Goal: Information Seeking & Learning: Learn about a topic

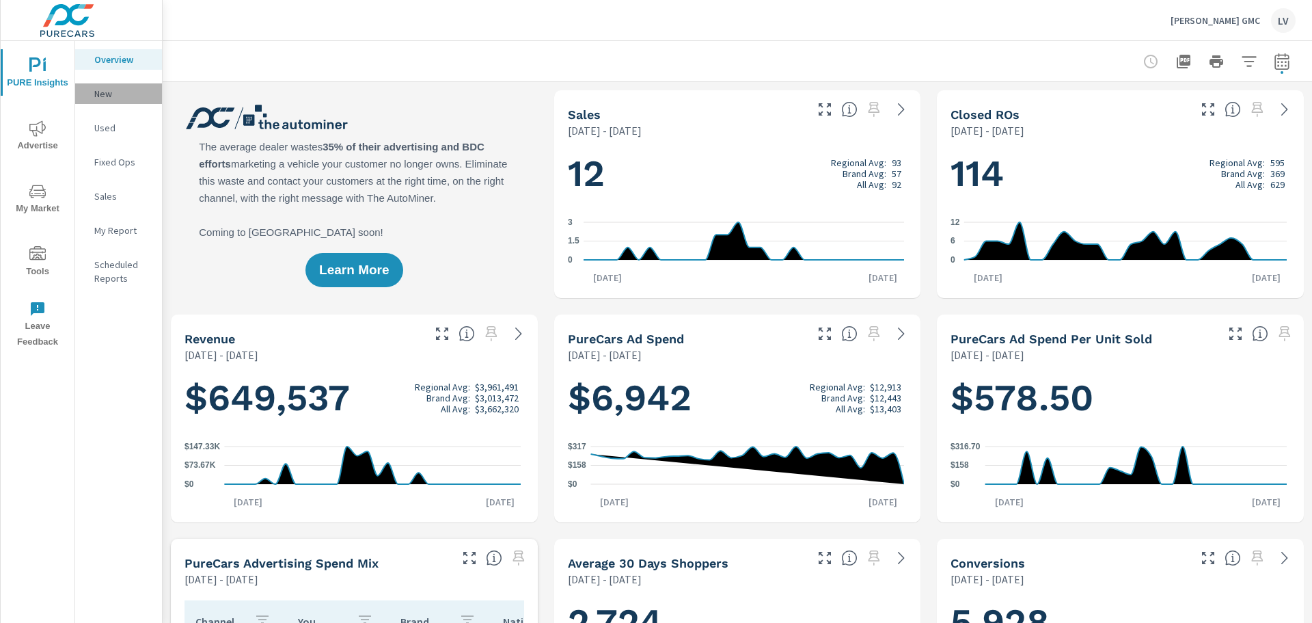
click at [111, 86] on div "New" at bounding box center [118, 93] width 87 height 21
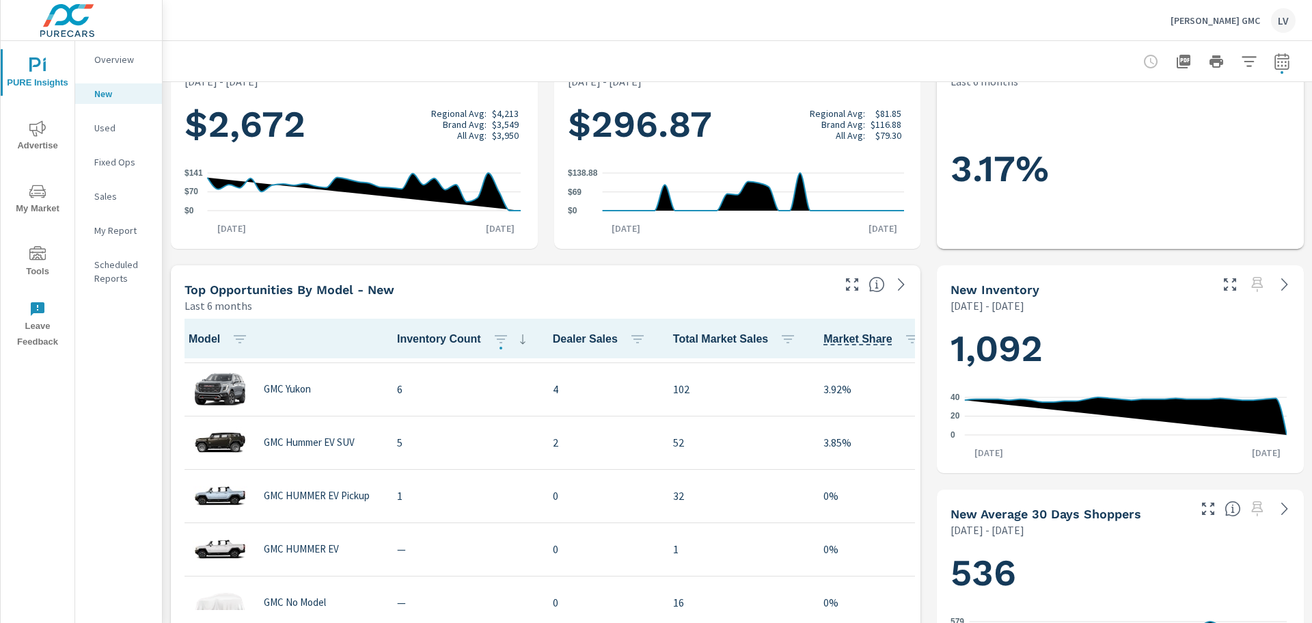
scroll to position [410, 0]
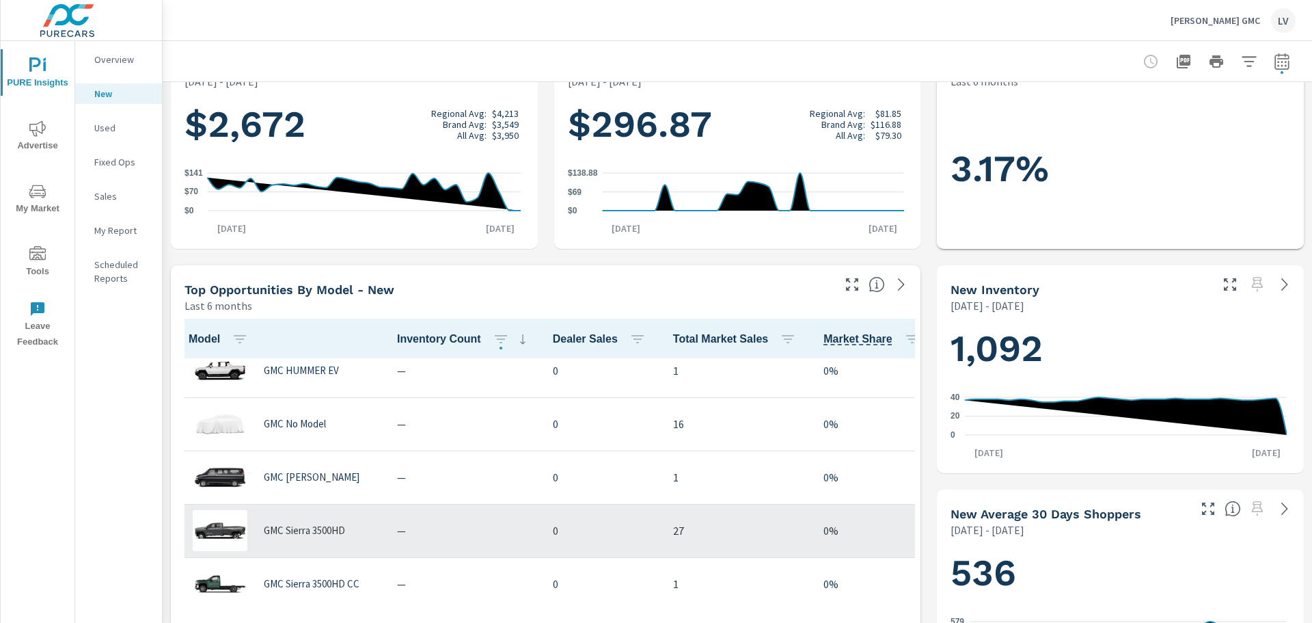
scroll to position [665, 0]
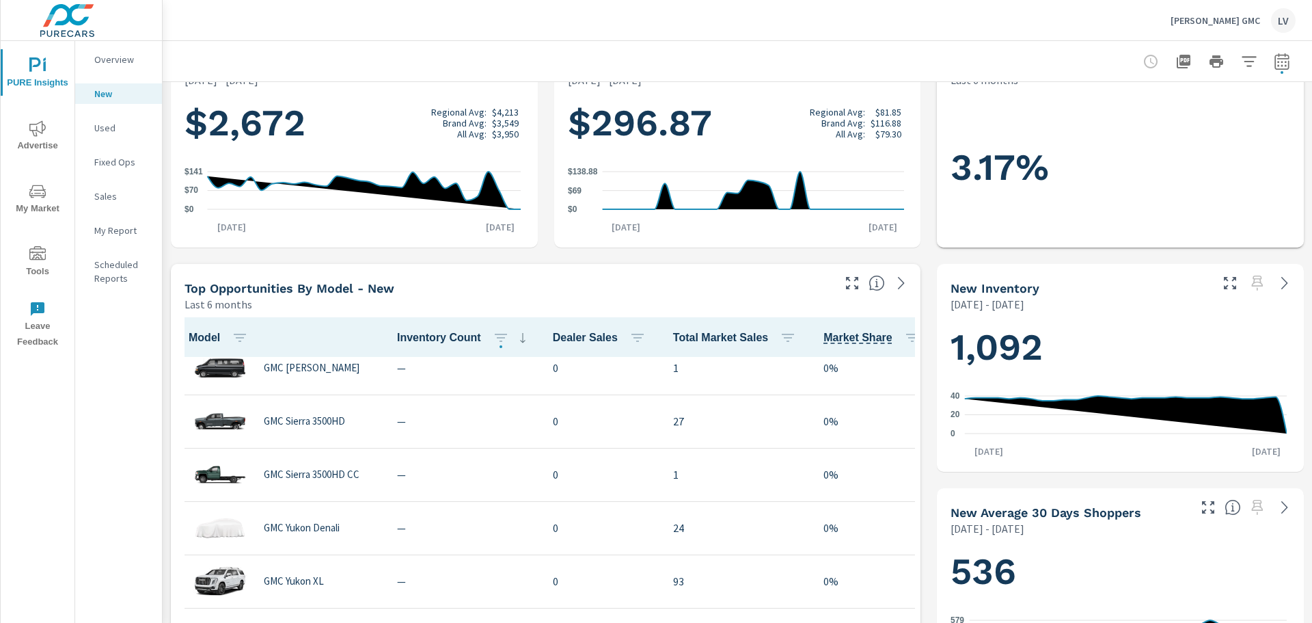
scroll to position [273, 0]
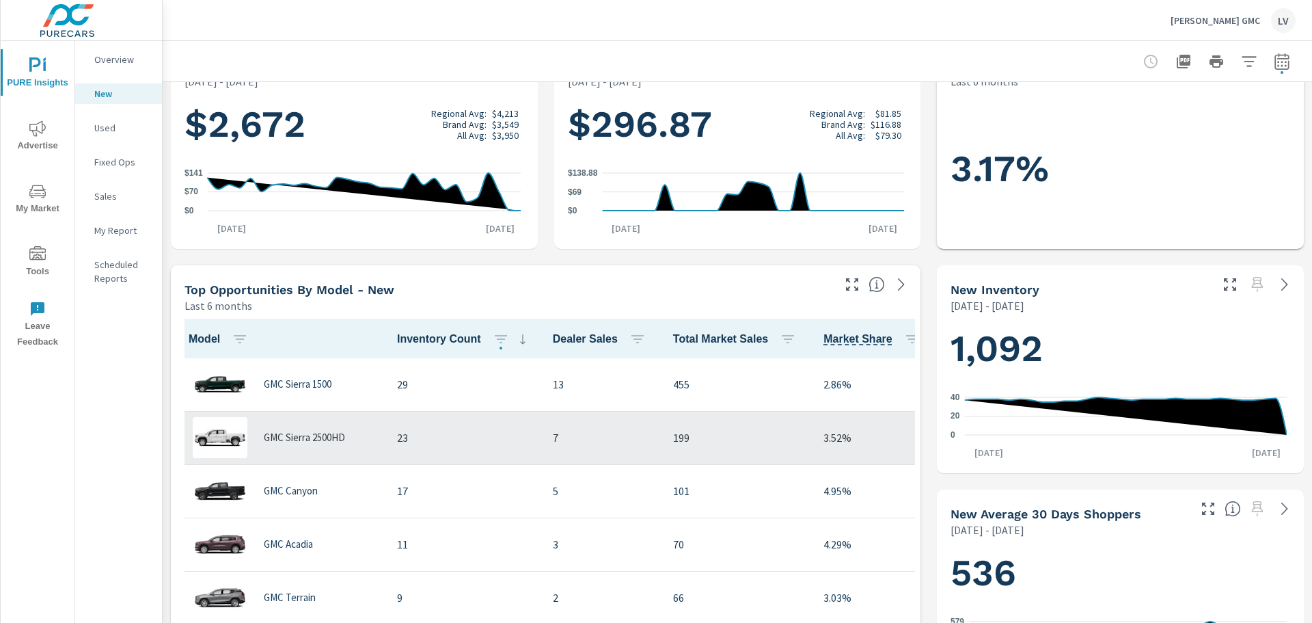
click at [564, 431] on p "7" at bounding box center [602, 437] width 98 height 16
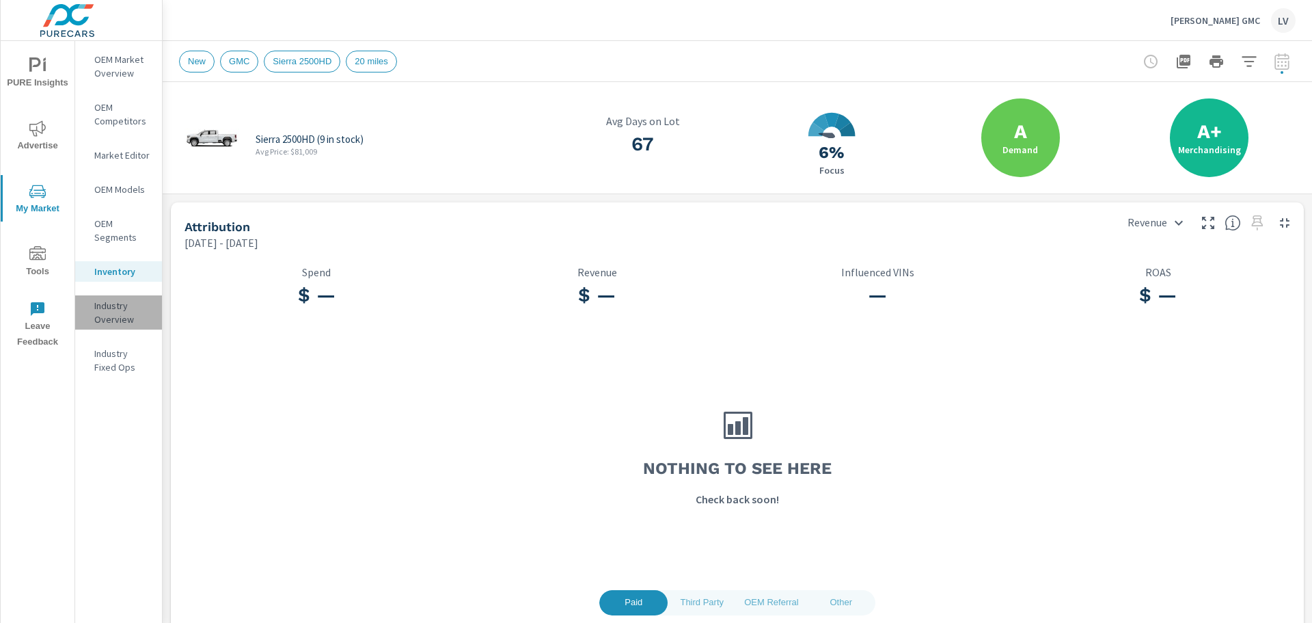
click at [119, 318] on p "Industry Overview" at bounding box center [122, 312] width 57 height 27
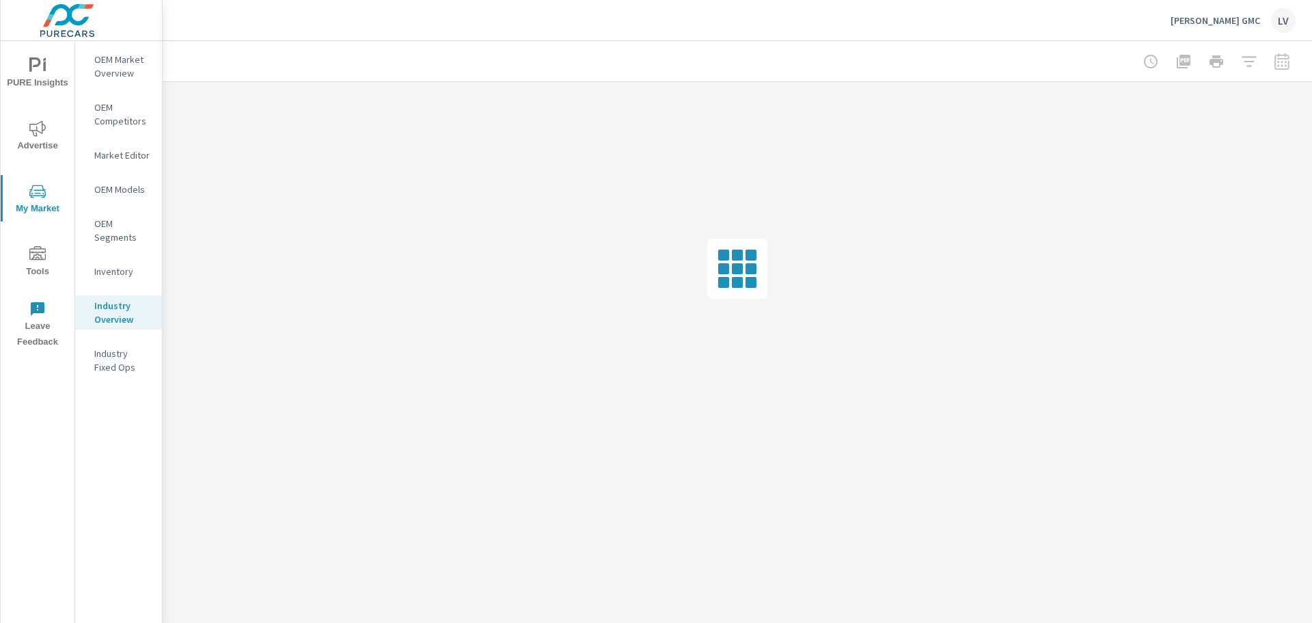
click at [26, 254] on span "Tools" at bounding box center [38, 262] width 66 height 33
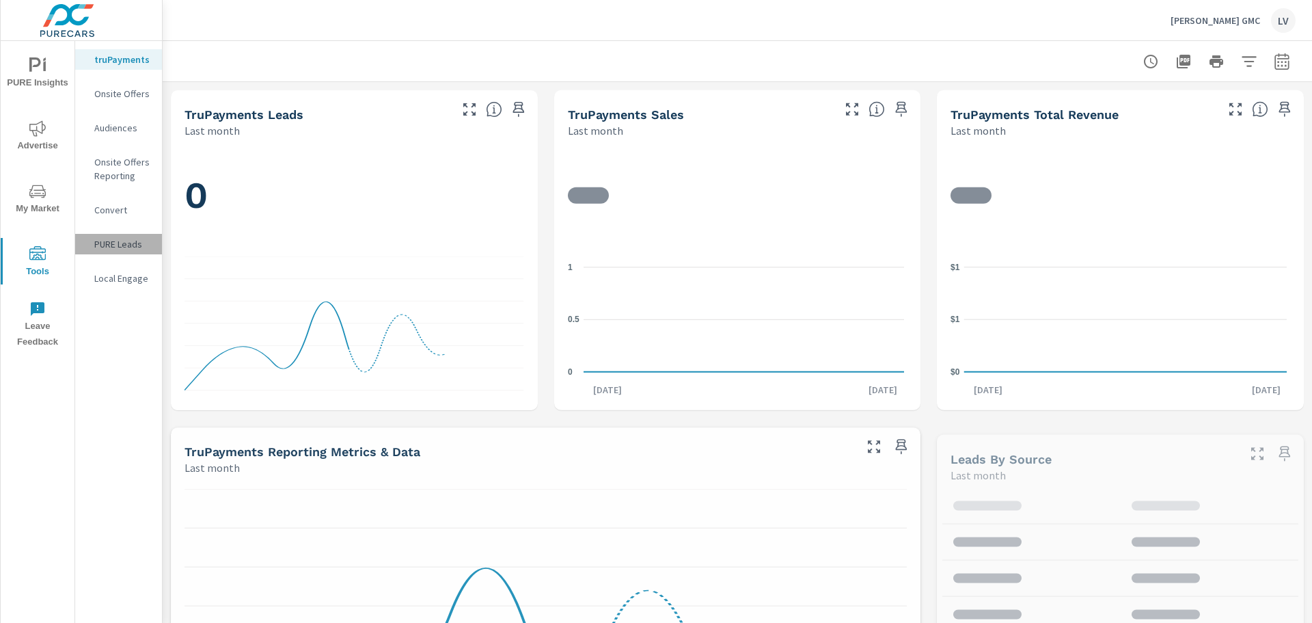
click at [120, 234] on div "PURE Leads" at bounding box center [118, 244] width 87 height 21
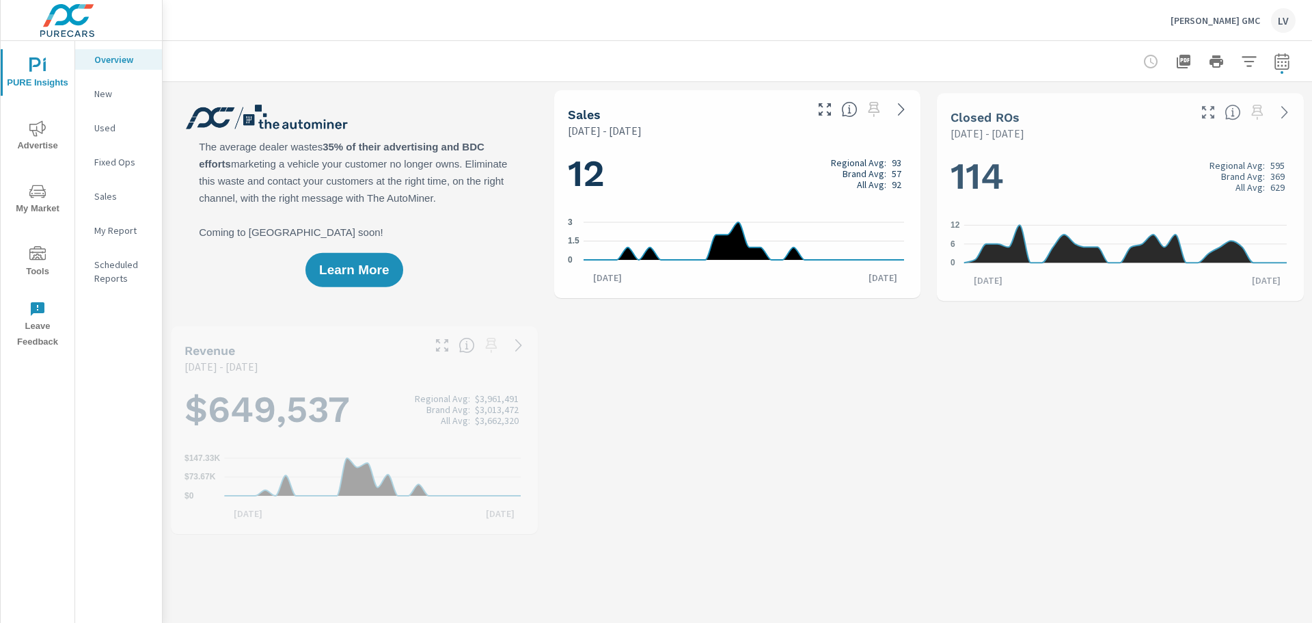
click at [38, 145] on span "Advertise" at bounding box center [38, 136] width 66 height 33
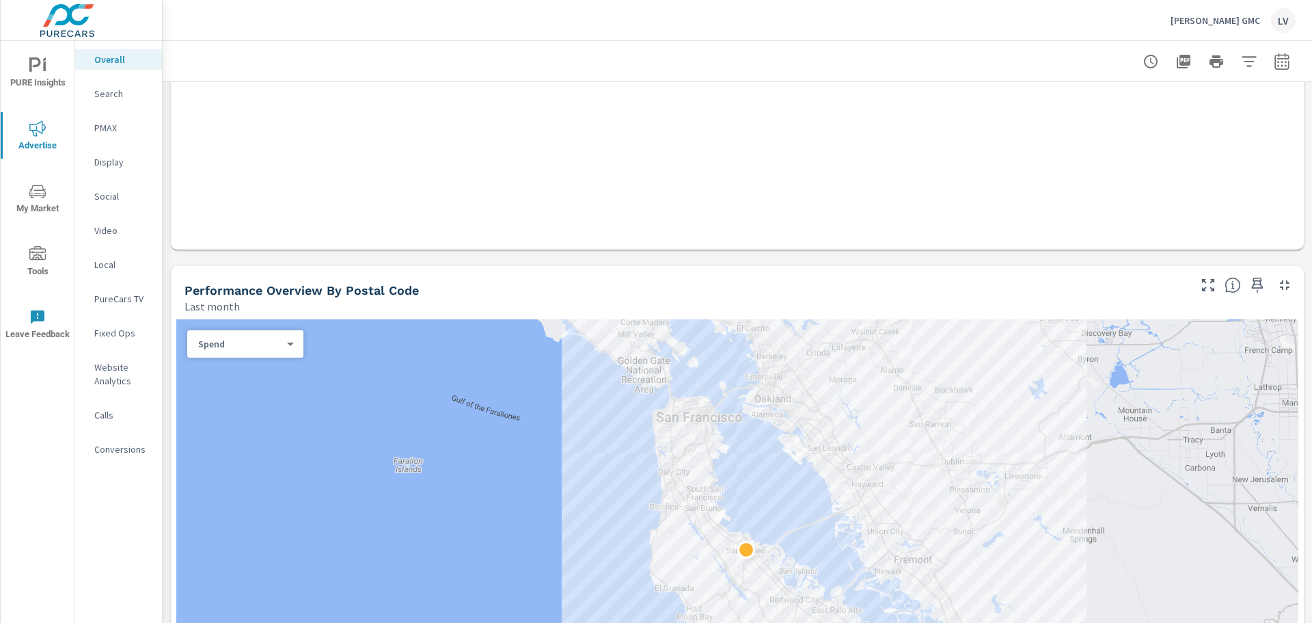
scroll to position [273, 0]
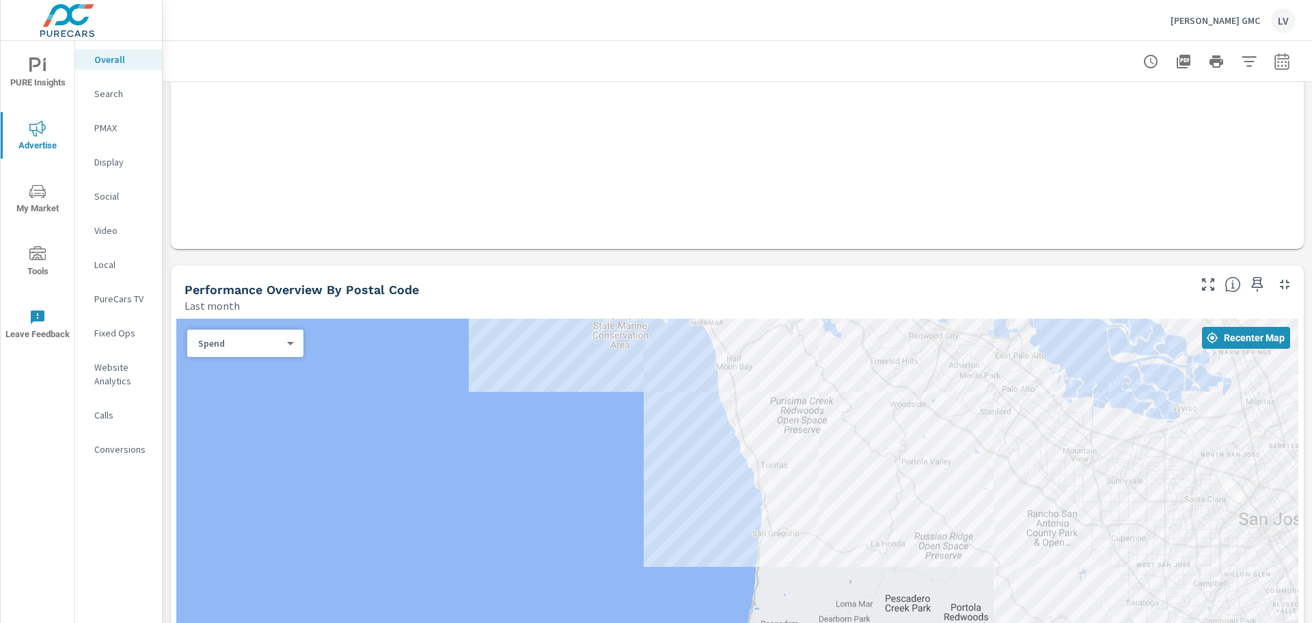
drag, startPoint x: 977, startPoint y: 556, endPoint x: 1155, endPoint y: 476, distance: 194.8
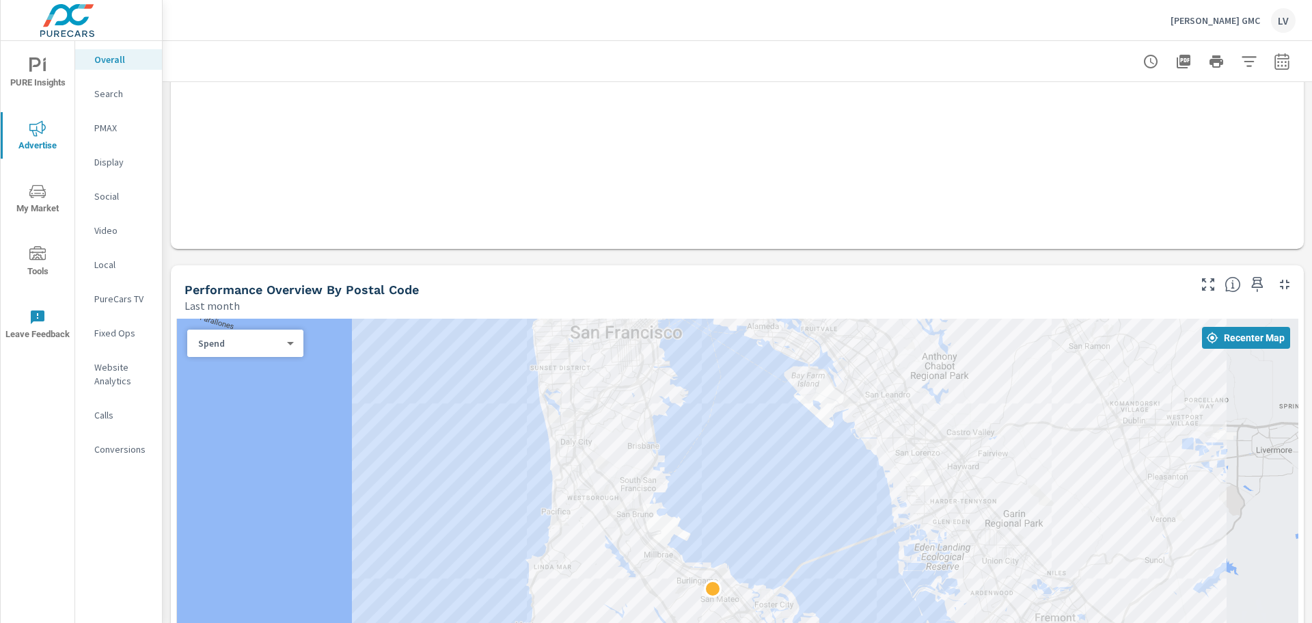
drag, startPoint x: 848, startPoint y: 383, endPoint x: 856, endPoint y: 546, distance: 162.8
click at [853, 546] on div at bounding box center [737, 539] width 1122 height 443
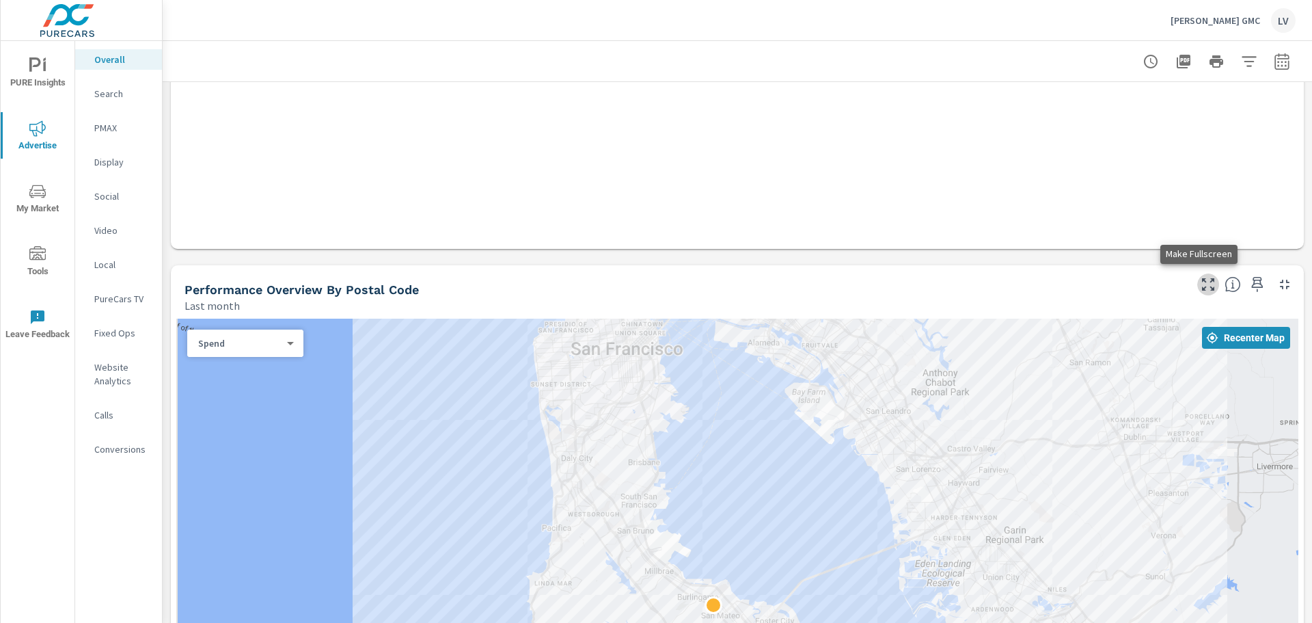
click at [1202, 286] on icon "button" at bounding box center [1208, 284] width 16 height 16
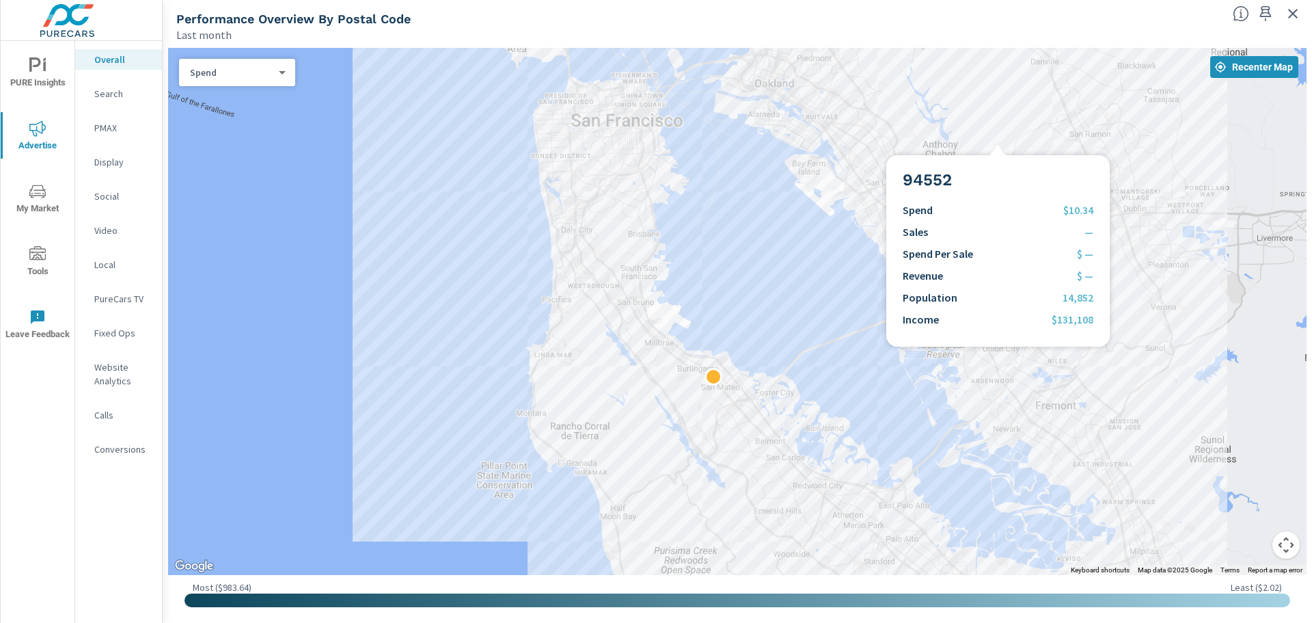
click at [998, 139] on div at bounding box center [737, 311] width 1139 height 527
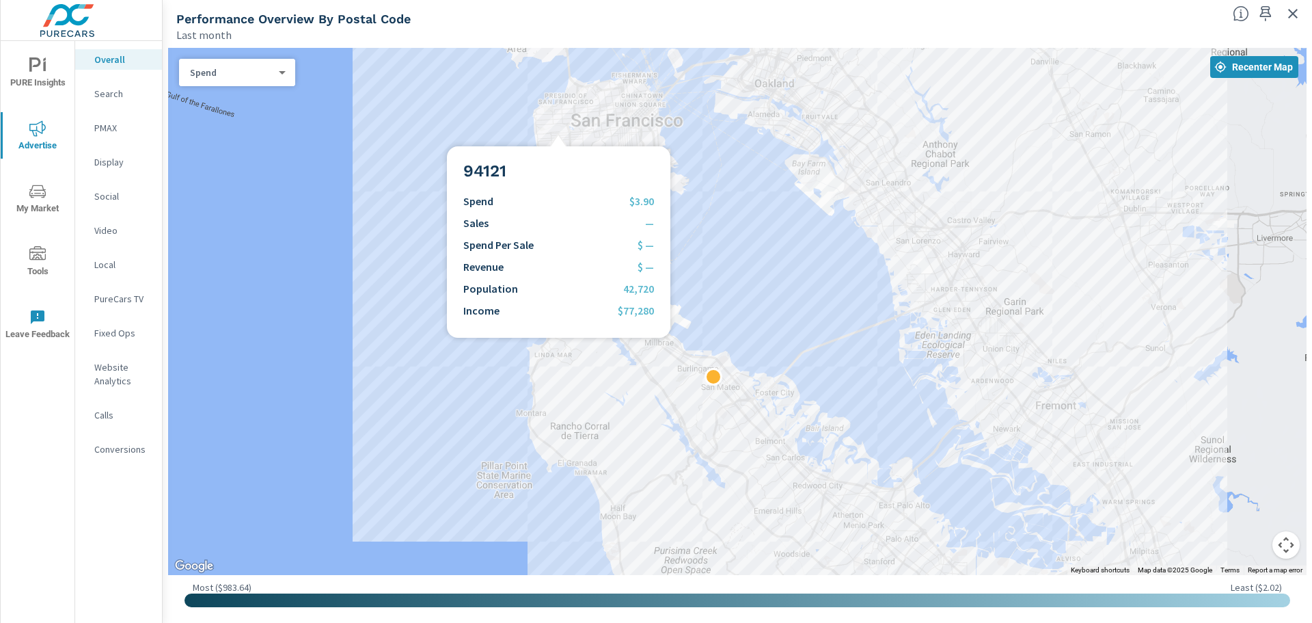
click at [558, 130] on div at bounding box center [737, 311] width 1139 height 527
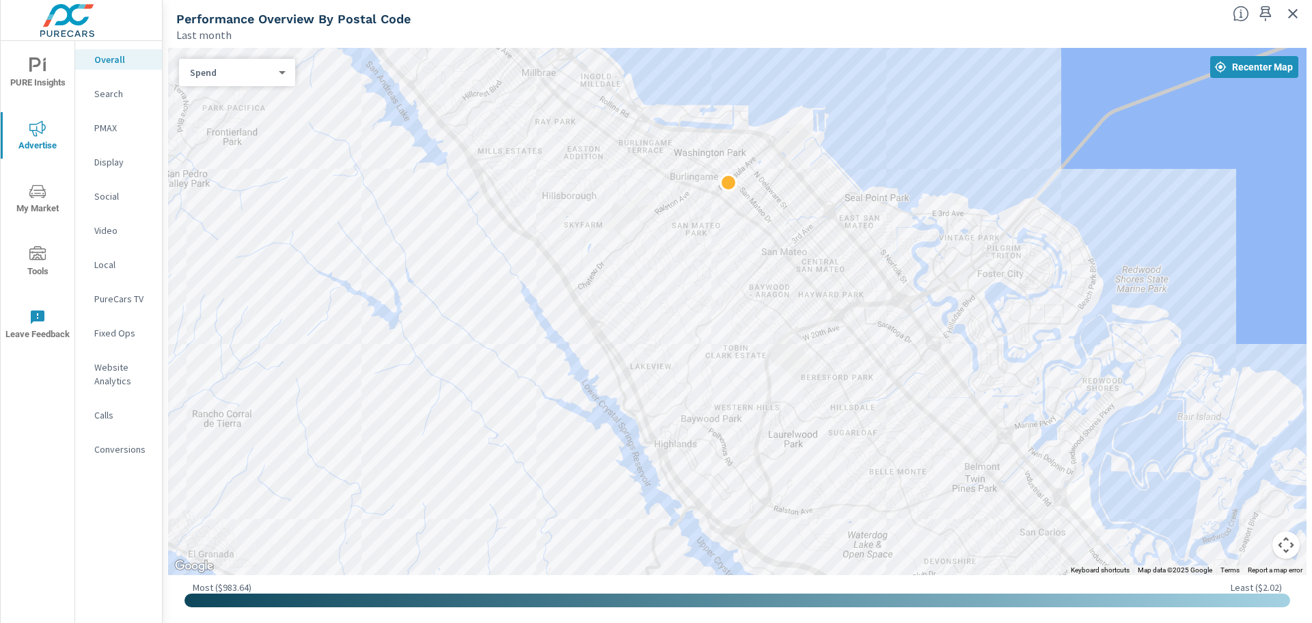
drag, startPoint x: 1168, startPoint y: 512, endPoint x: 851, endPoint y: 331, distance: 364.6
click at [851, 331] on div at bounding box center [1115, 512] width 1312 height 738
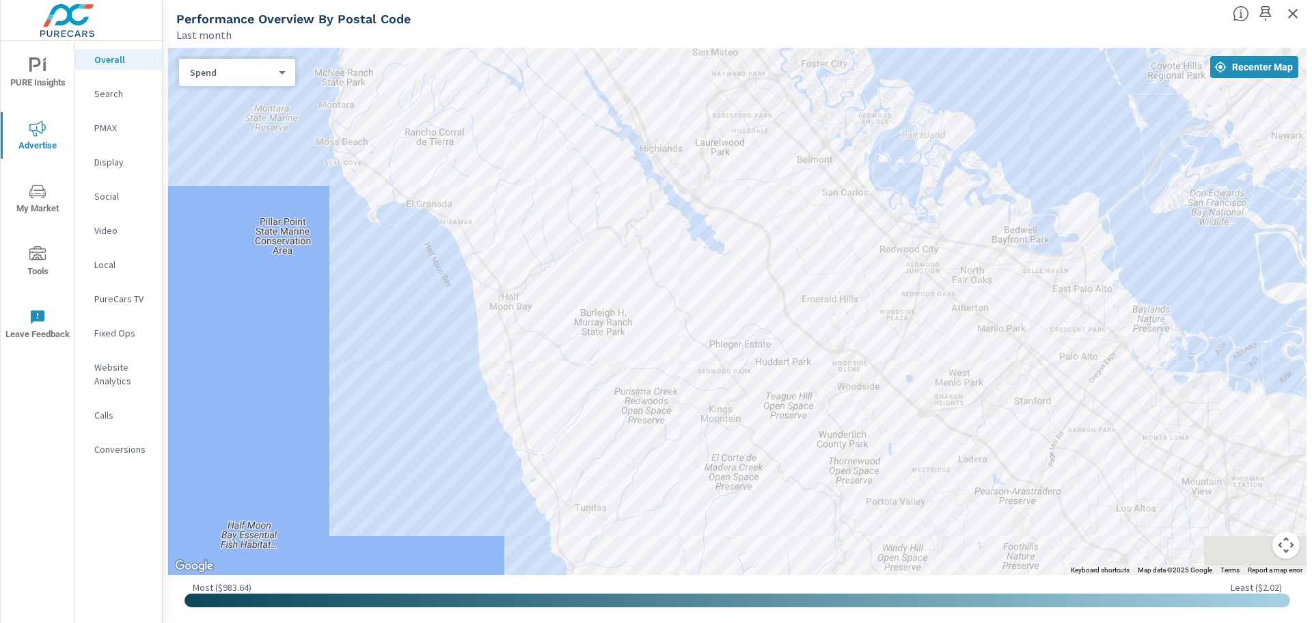
drag, startPoint x: 805, startPoint y: 514, endPoint x: 597, endPoint y: 120, distance: 445.7
click at [601, 120] on div at bounding box center [1257, 403] width 1312 height 738
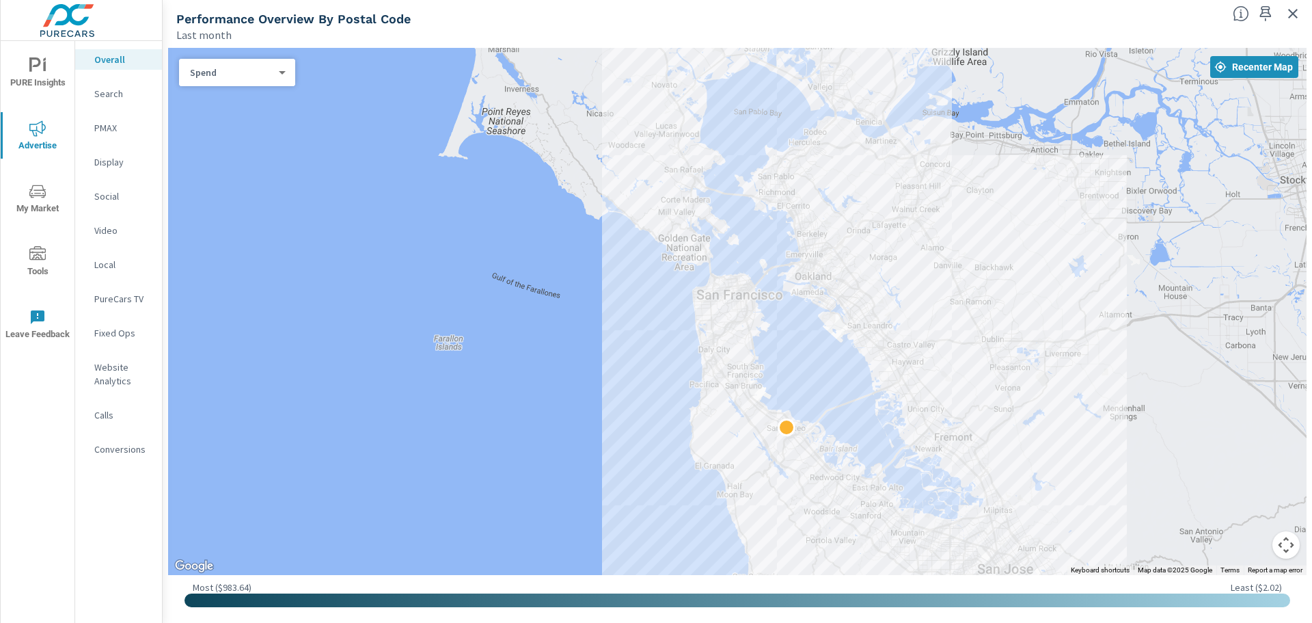
drag, startPoint x: 1195, startPoint y: 356, endPoint x: 1111, endPoint y: 470, distance: 142.1
click at [1111, 470] on div at bounding box center [737, 311] width 1139 height 527
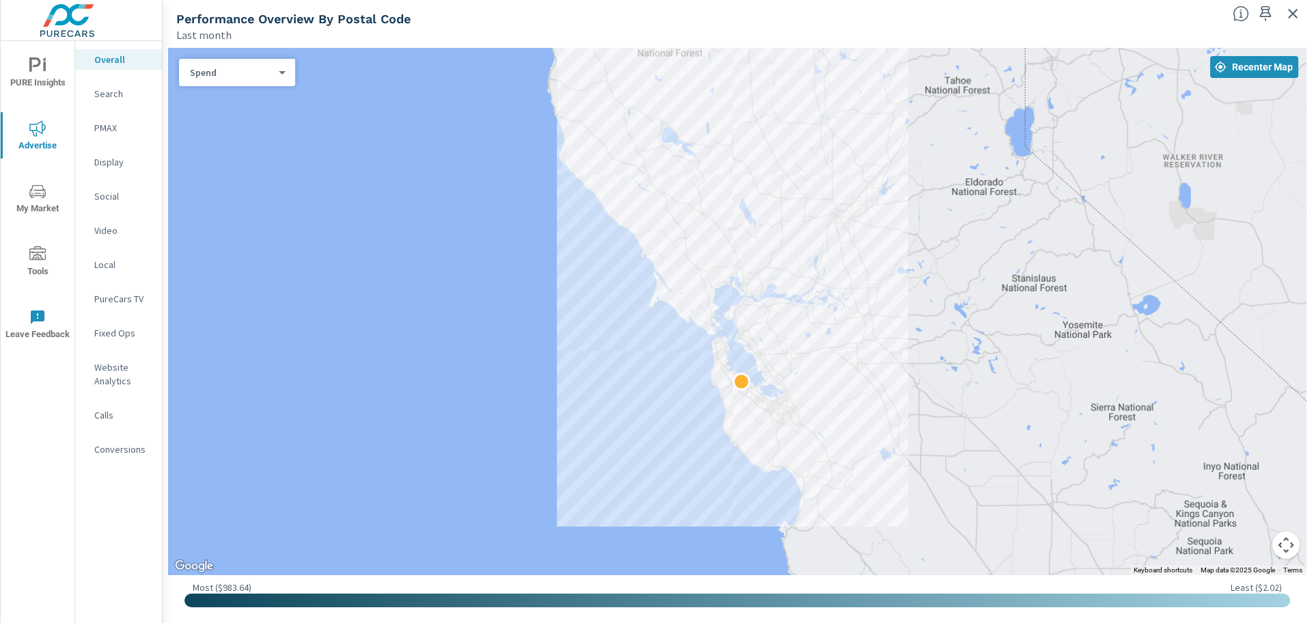
drag, startPoint x: 1149, startPoint y: 359, endPoint x: 858, endPoint y: 289, distance: 299.4
click at [858, 289] on div at bounding box center [1108, 611] width 1312 height 738
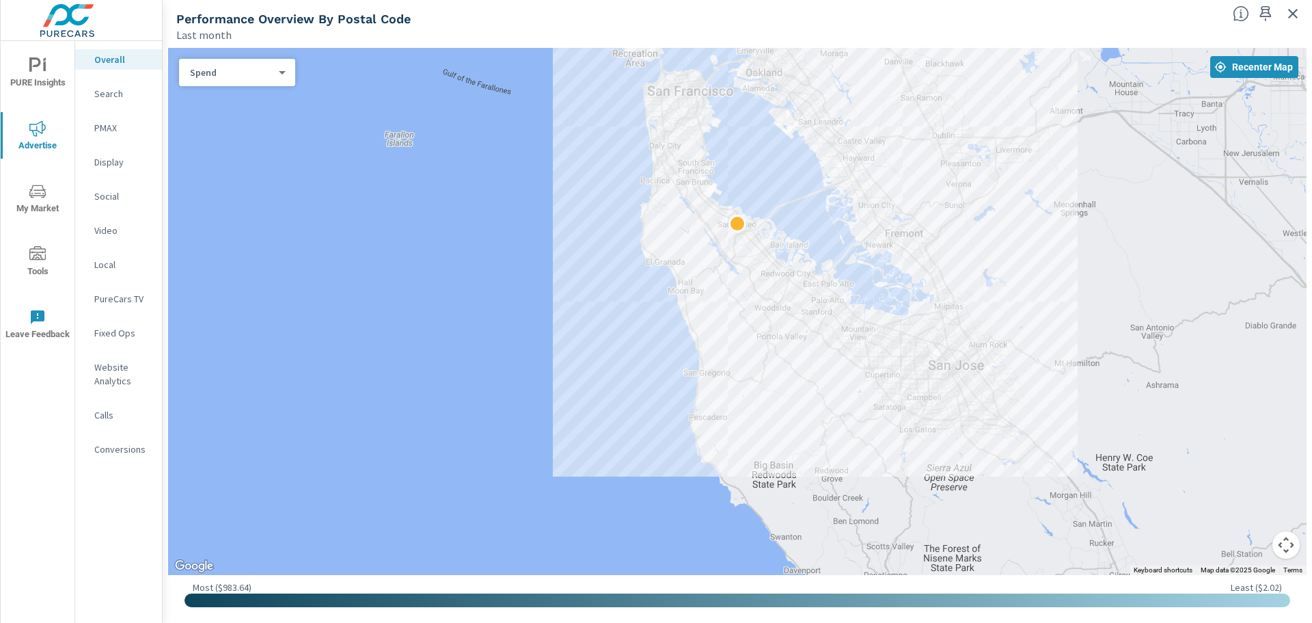
drag, startPoint x: 813, startPoint y: 193, endPoint x: 856, endPoint y: 366, distance: 178.8
click at [856, 366] on div at bounding box center [737, 311] width 1139 height 527
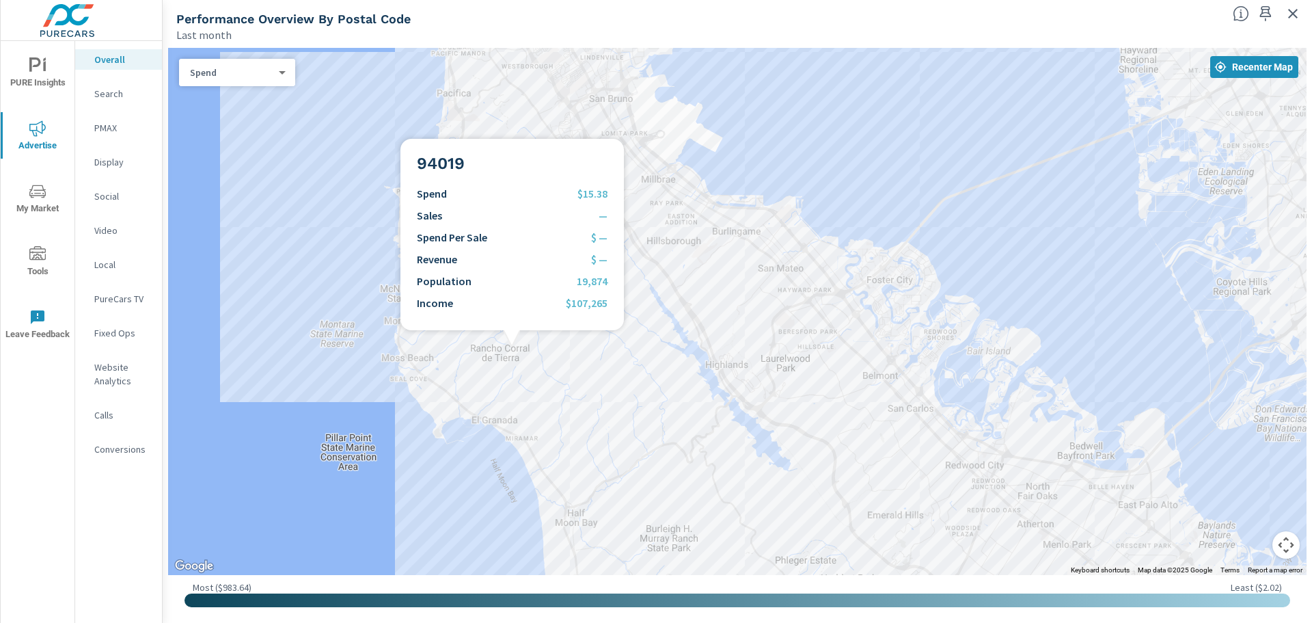
click at [512, 346] on div at bounding box center [737, 311] width 1139 height 527
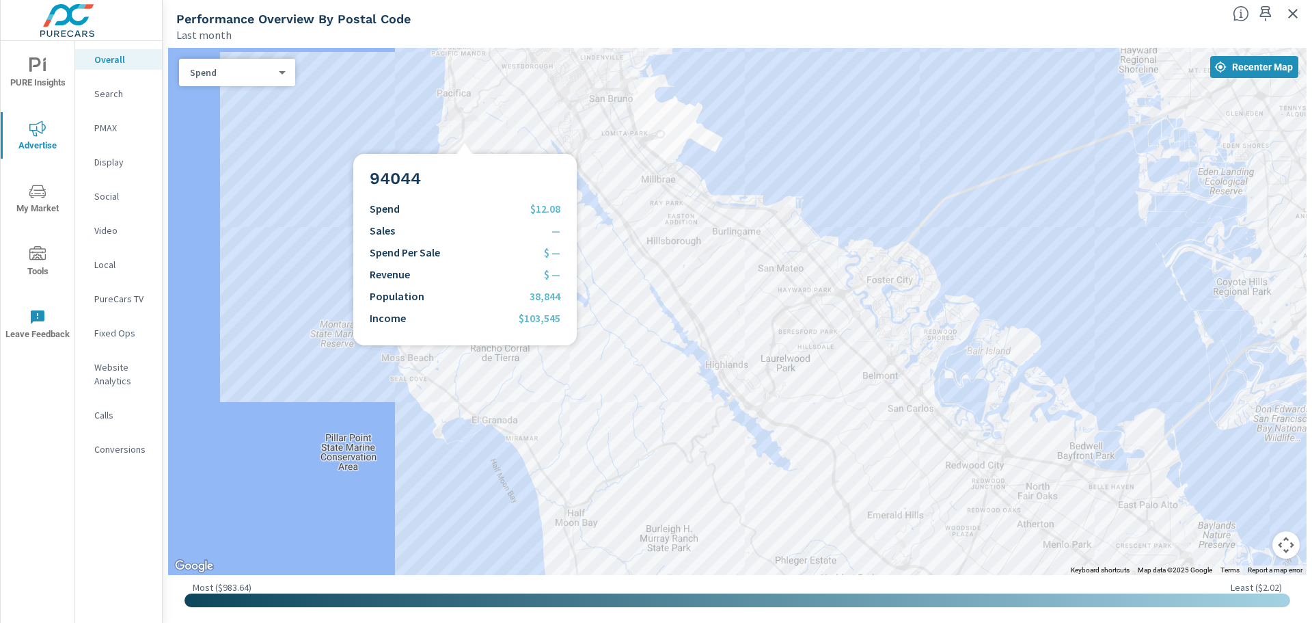
click at [467, 153] on div at bounding box center [737, 311] width 1139 height 527
